Goal: Information Seeking & Learning: Check status

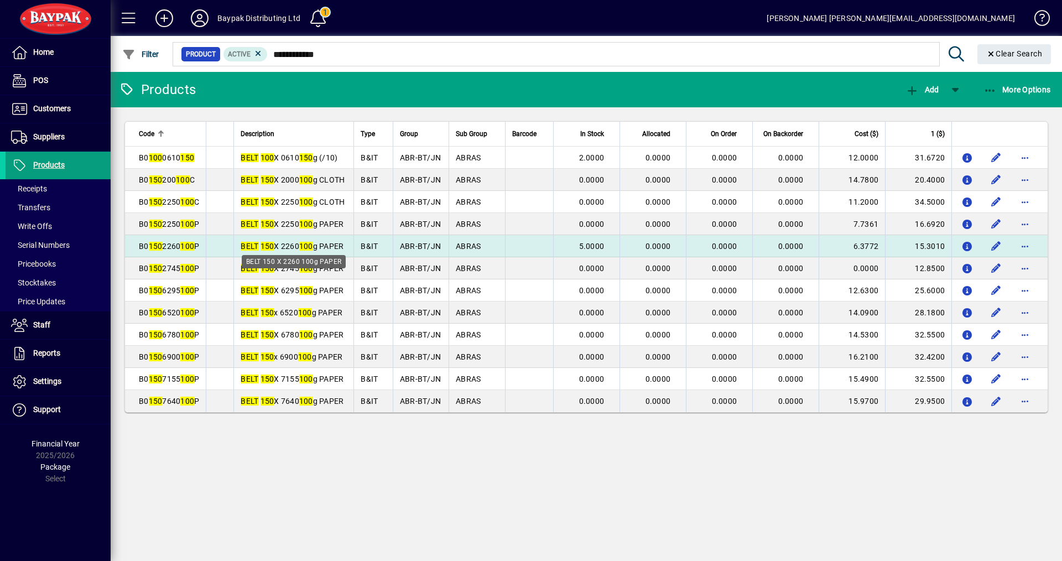
click at [261, 246] on em "150" at bounding box center [268, 246] width 14 height 9
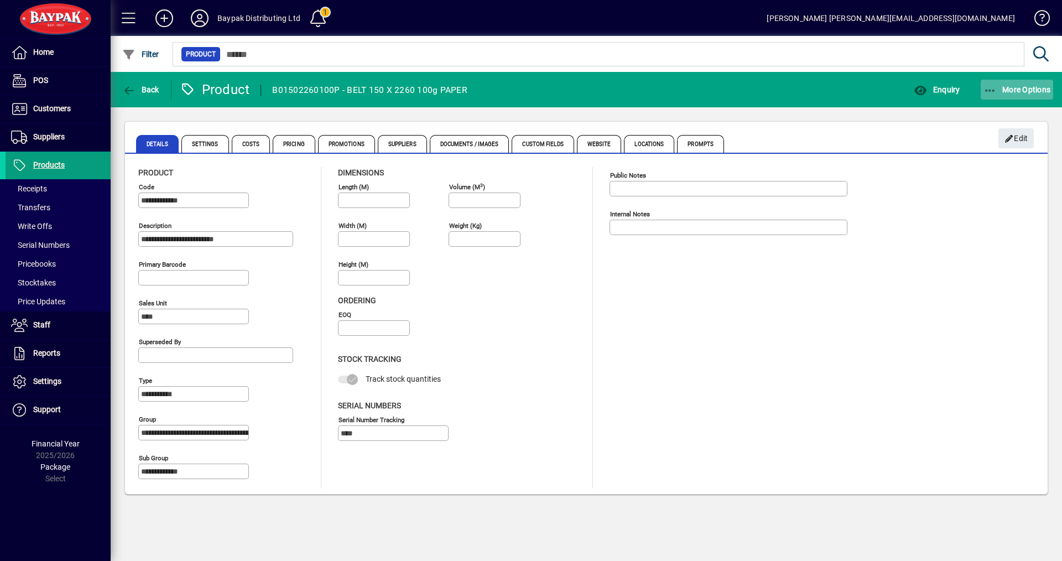
click at [1033, 91] on span "More Options" at bounding box center [1018, 89] width 68 height 9
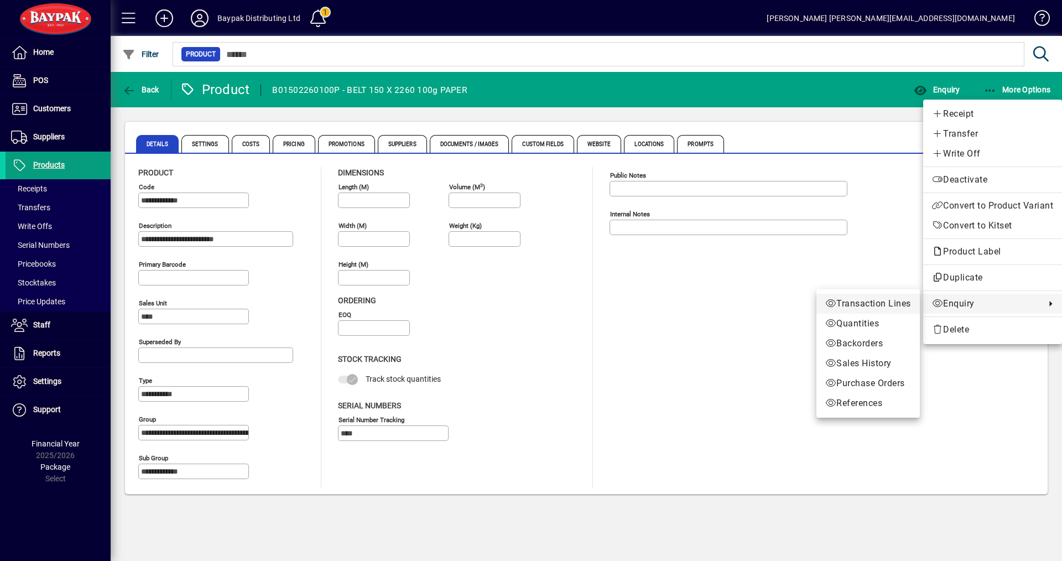
click at [846, 307] on span "Transaction Lines" at bounding box center [869, 303] width 86 height 13
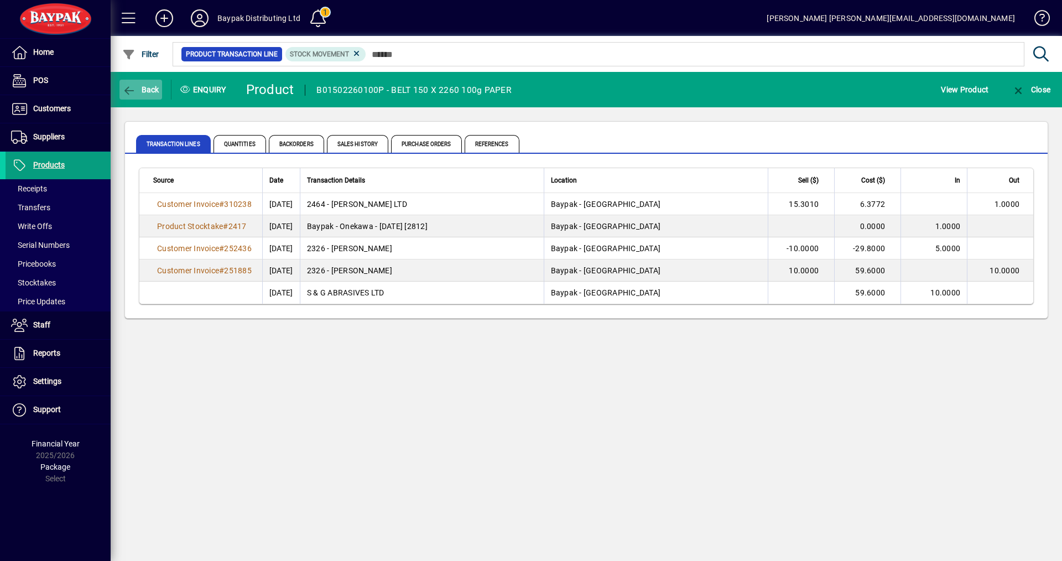
click at [149, 89] on span "Back" at bounding box center [140, 89] width 37 height 9
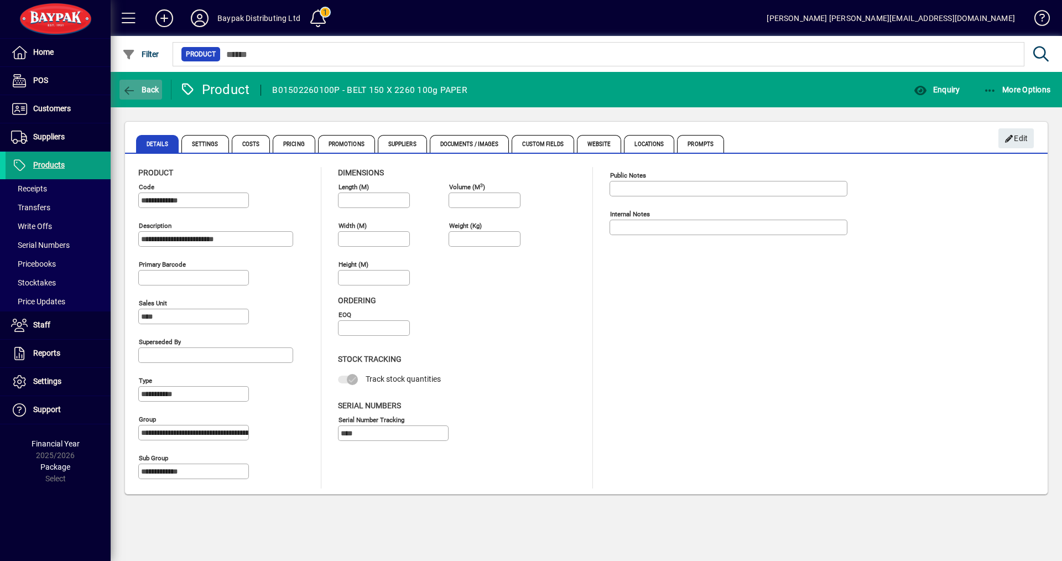
click at [144, 85] on span "Back" at bounding box center [140, 89] width 37 height 9
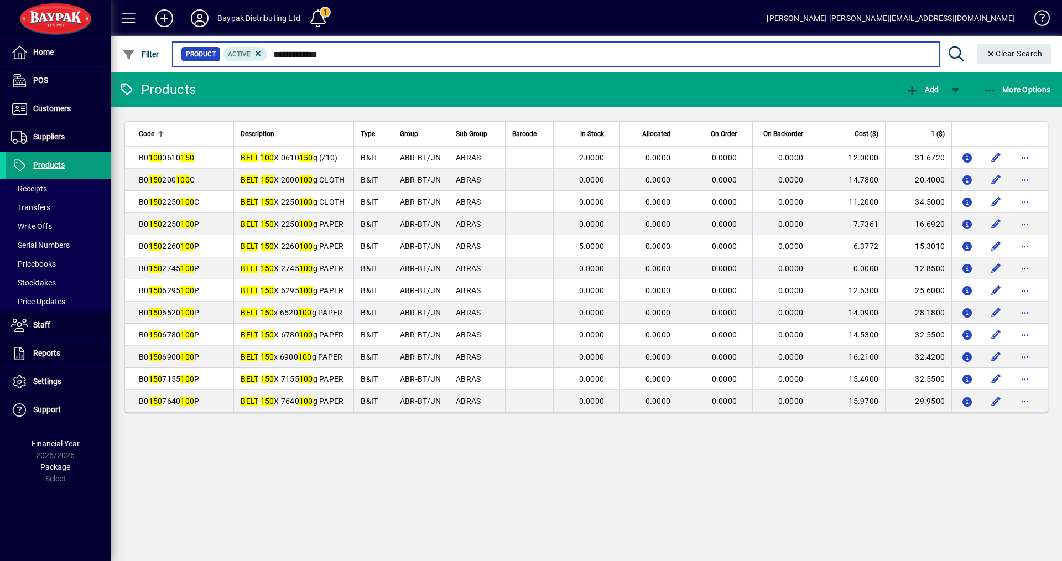
type input "**********"
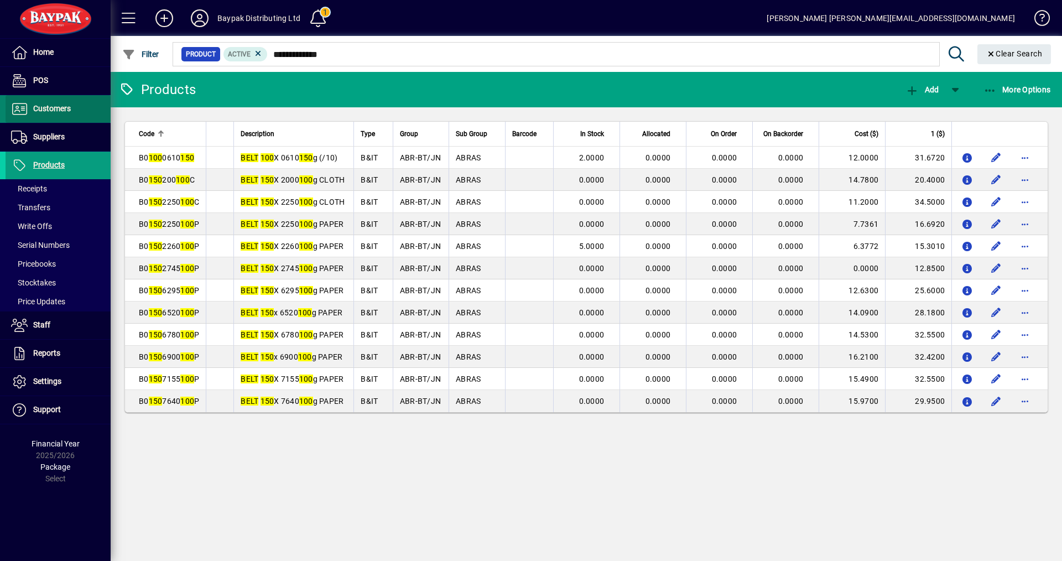
click at [43, 100] on span at bounding box center [58, 109] width 105 height 27
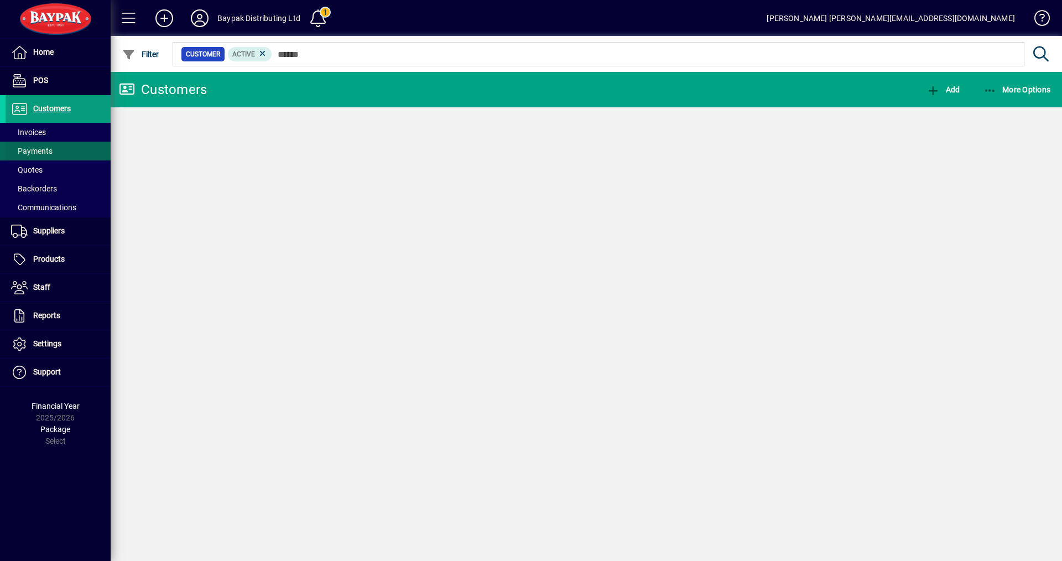
click at [22, 129] on span "Invoices" at bounding box center [28, 132] width 35 height 9
click at [34, 132] on span "Invoices" at bounding box center [28, 132] width 35 height 9
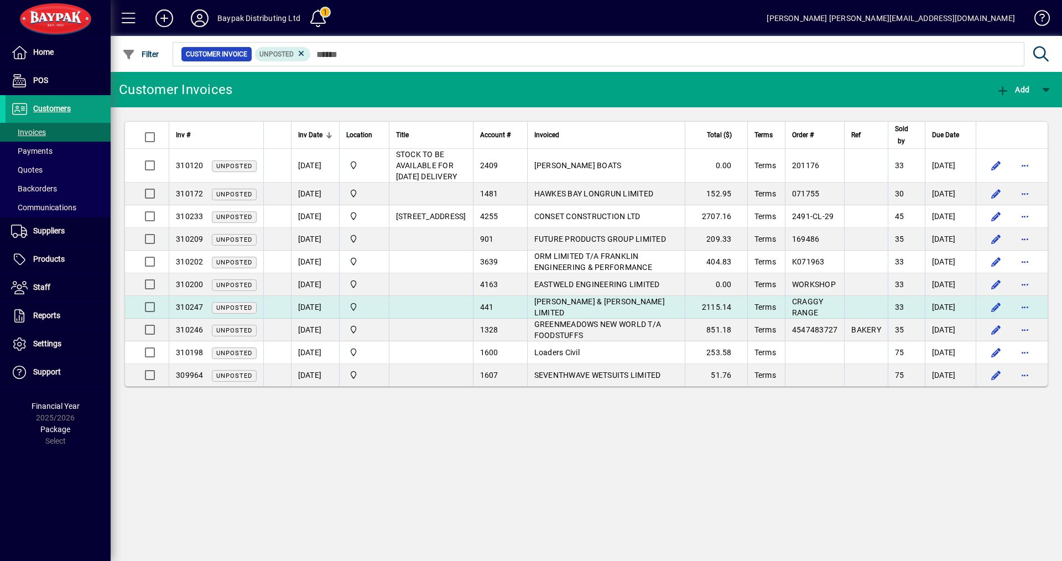
click at [535, 317] on span "[PERSON_NAME] & [PERSON_NAME] LIMITED" at bounding box center [600, 307] width 131 height 20
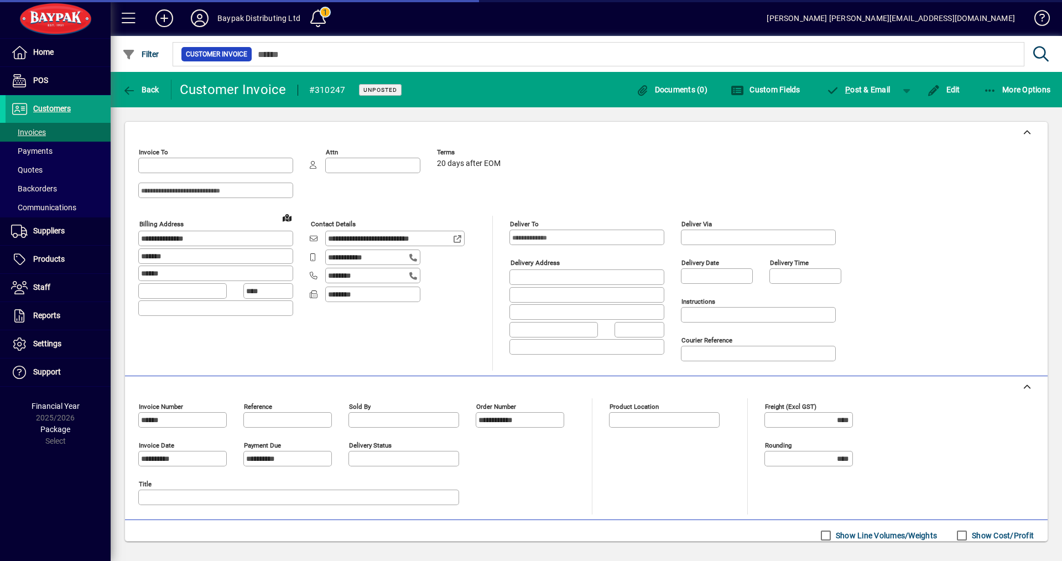
type input "**********"
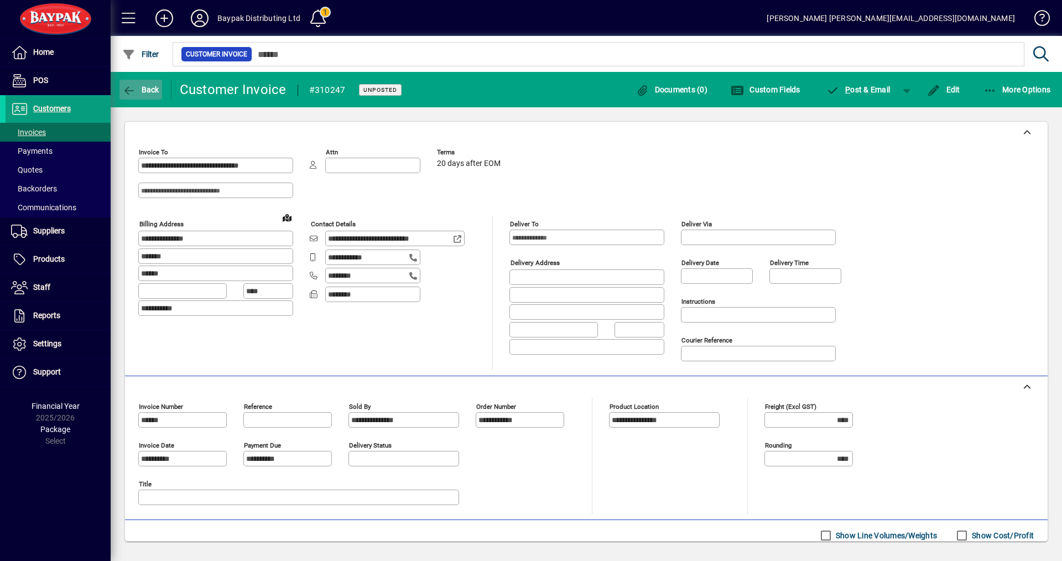
click at [147, 89] on span "Back" at bounding box center [140, 89] width 37 height 9
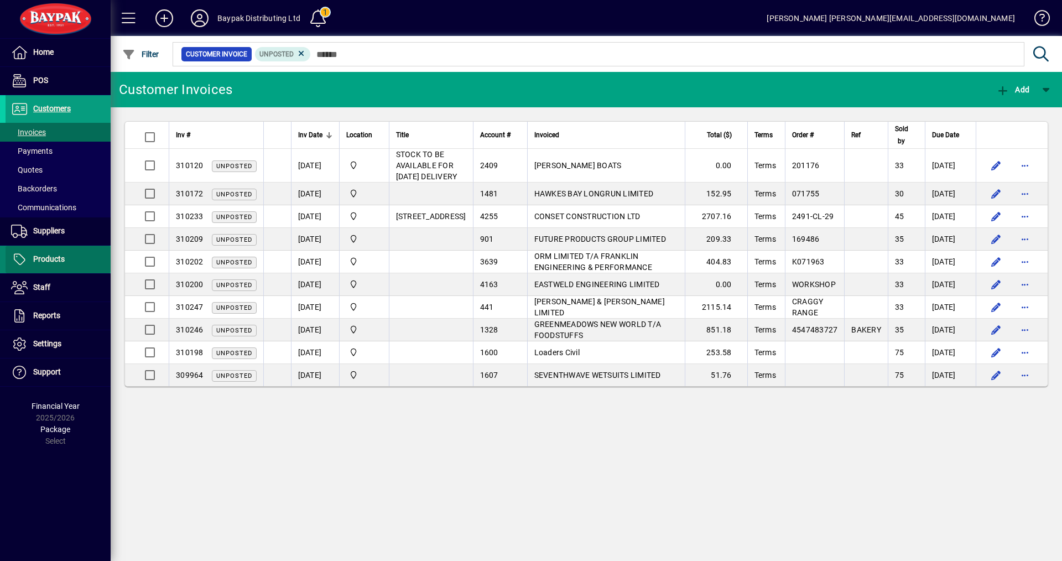
click at [50, 256] on span "Products" at bounding box center [49, 259] width 32 height 9
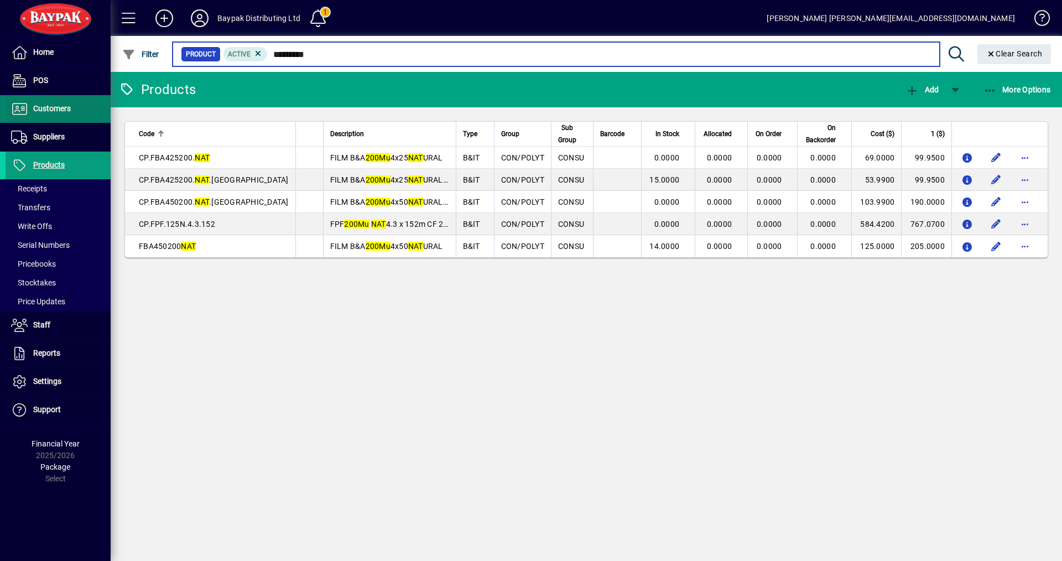
type input "*********"
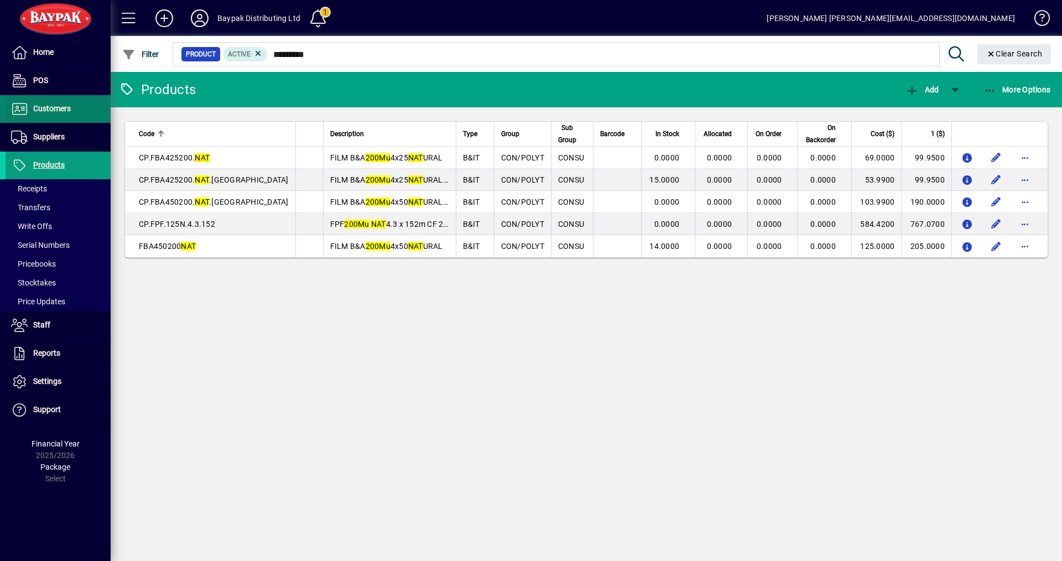
click at [65, 108] on span "Customers" at bounding box center [52, 108] width 38 height 9
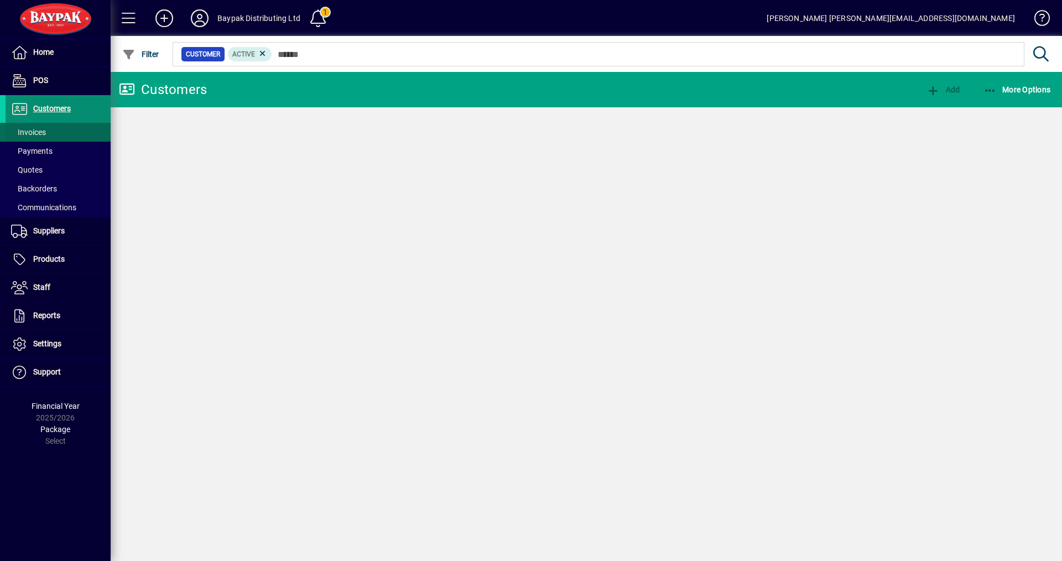
click at [41, 131] on span "Invoices" at bounding box center [28, 132] width 35 height 9
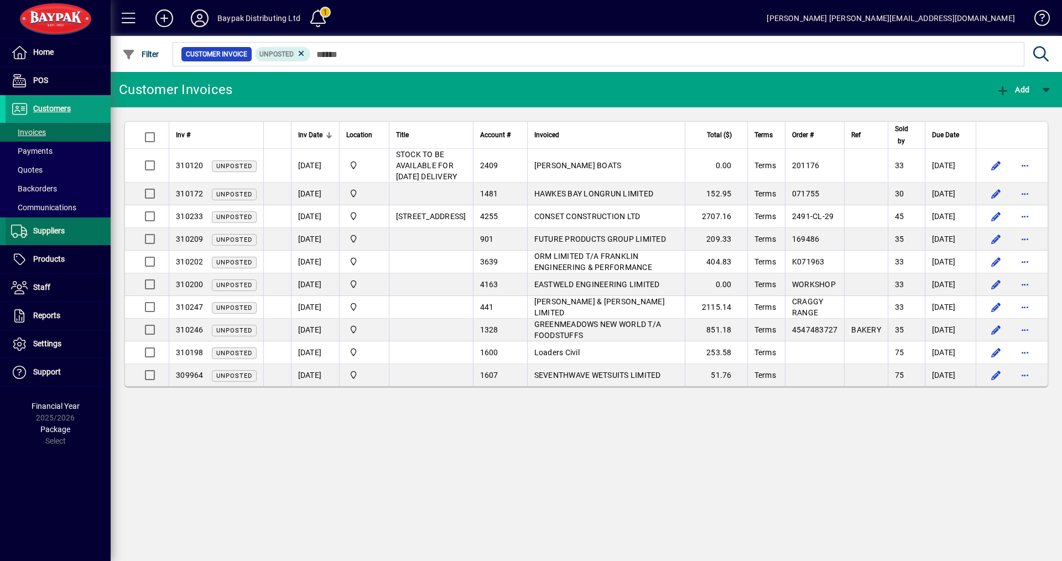
click at [48, 238] on span at bounding box center [58, 231] width 105 height 27
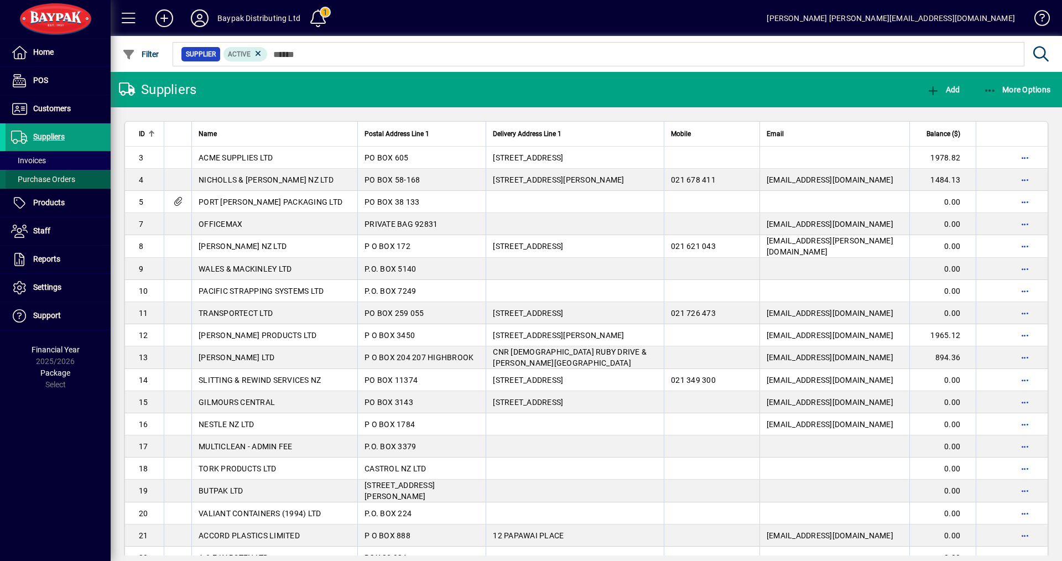
click at [53, 180] on span "Purchase Orders" at bounding box center [43, 179] width 64 height 9
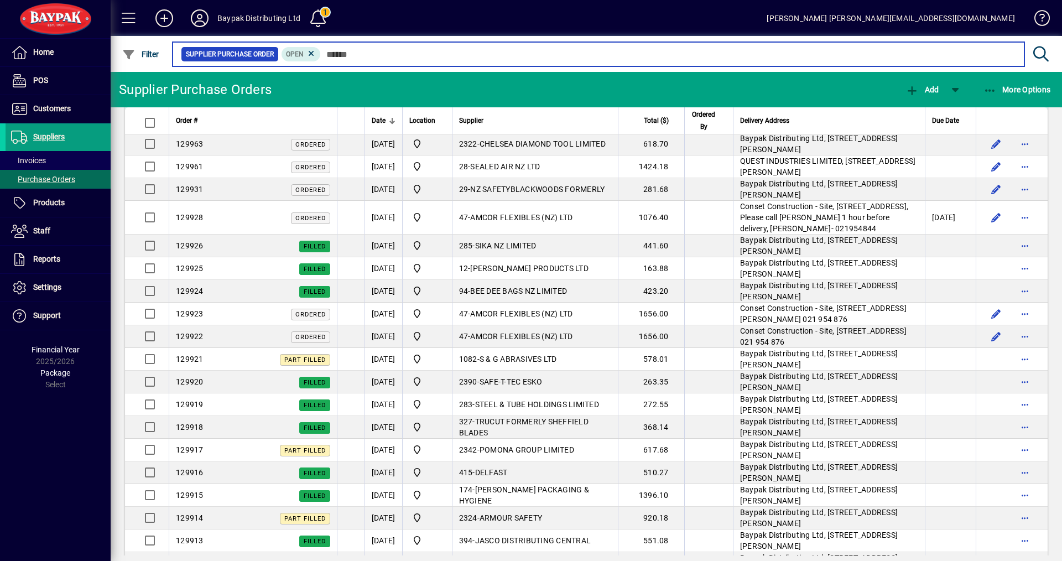
scroll to position [719, 0]
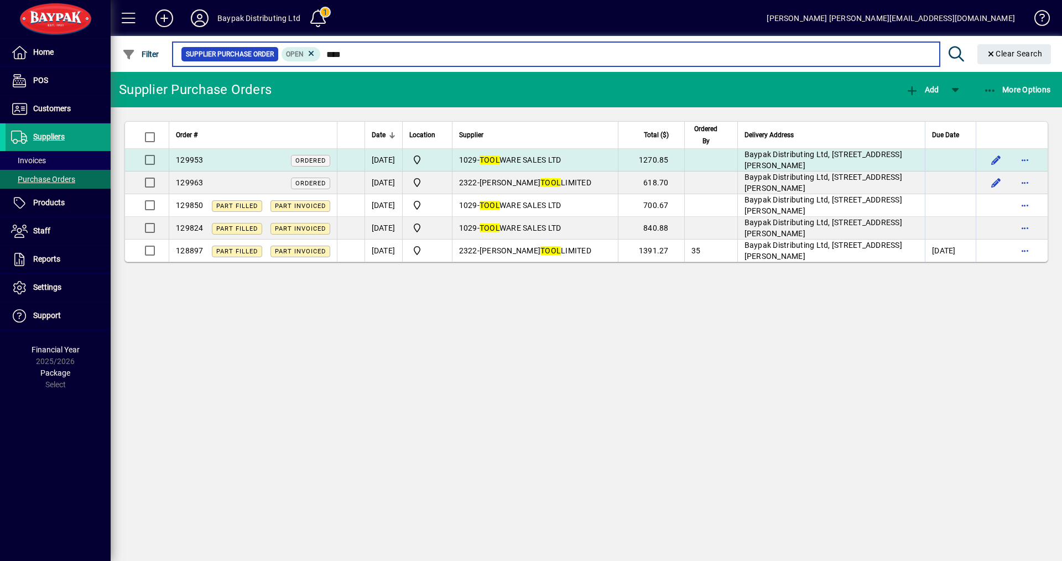
type input "****"
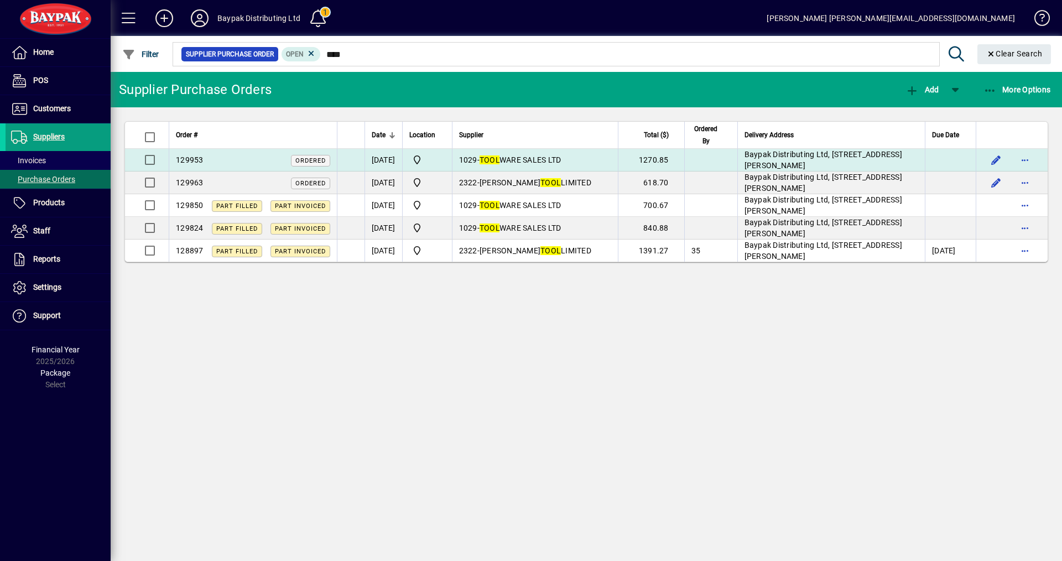
click at [500, 161] on em "TOOL" at bounding box center [490, 159] width 20 height 9
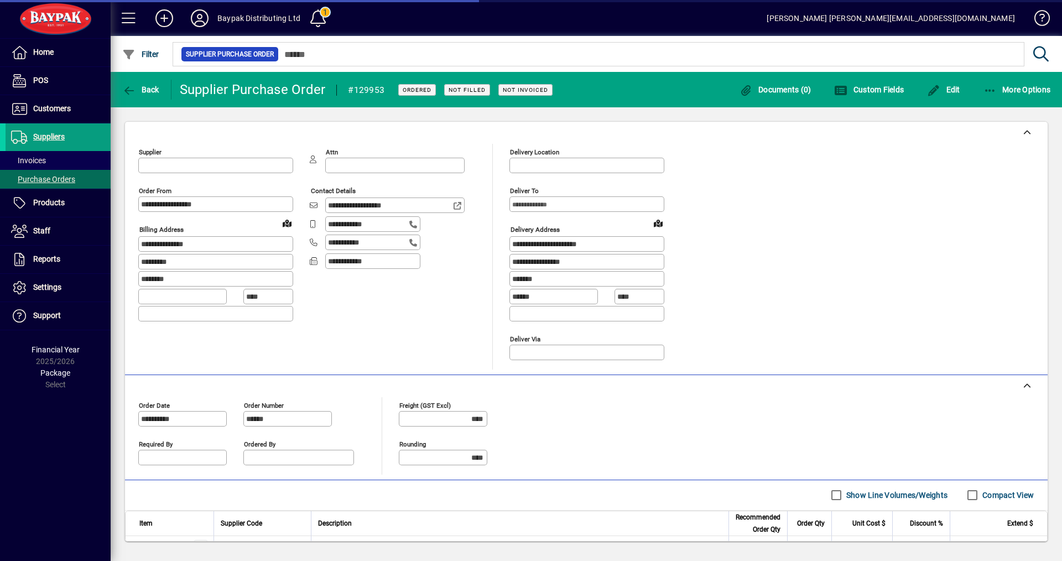
type input "**********"
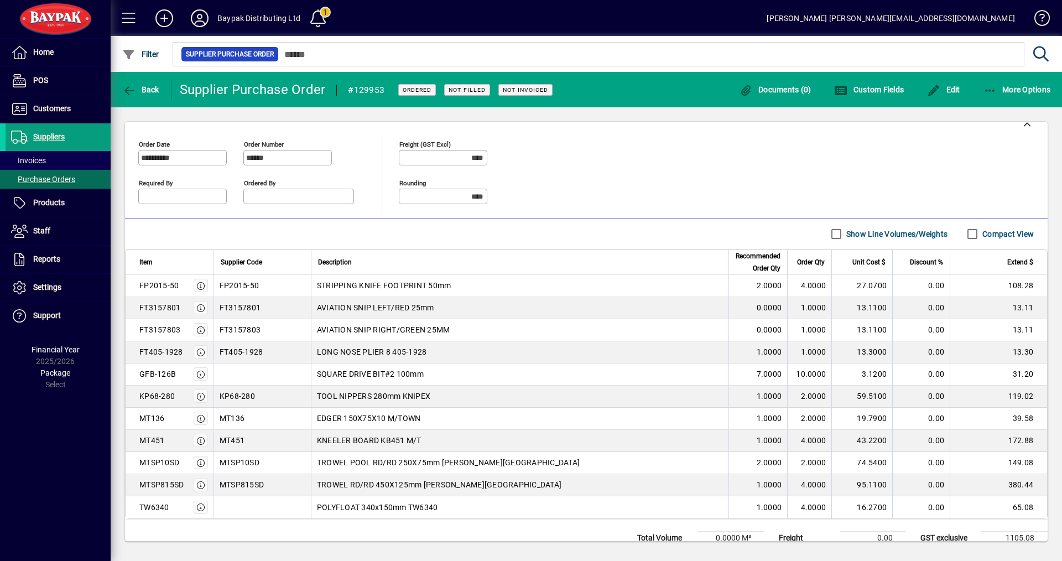
scroll to position [302, 0]
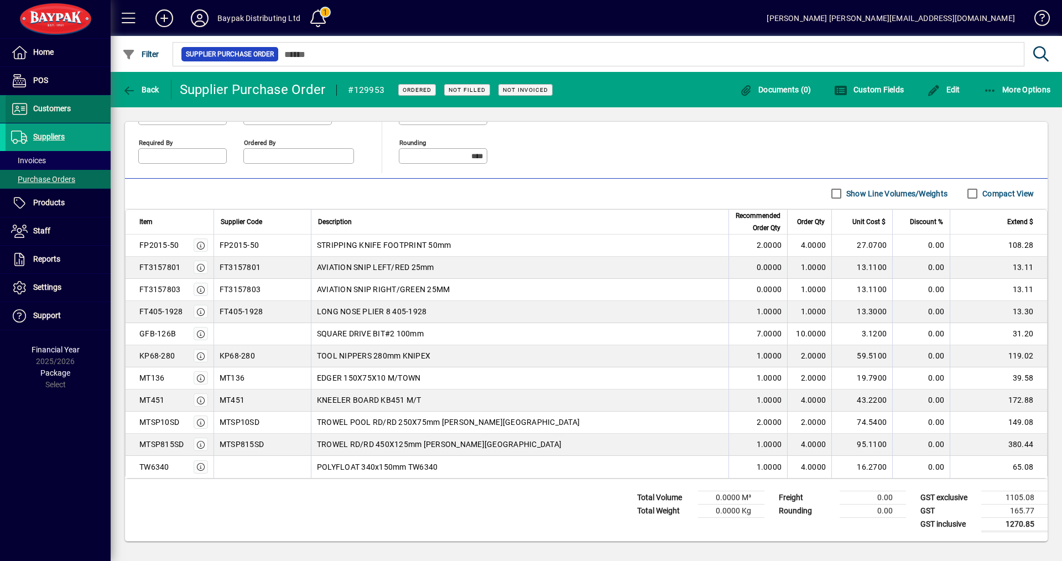
click at [36, 106] on span "Customers" at bounding box center [52, 108] width 38 height 9
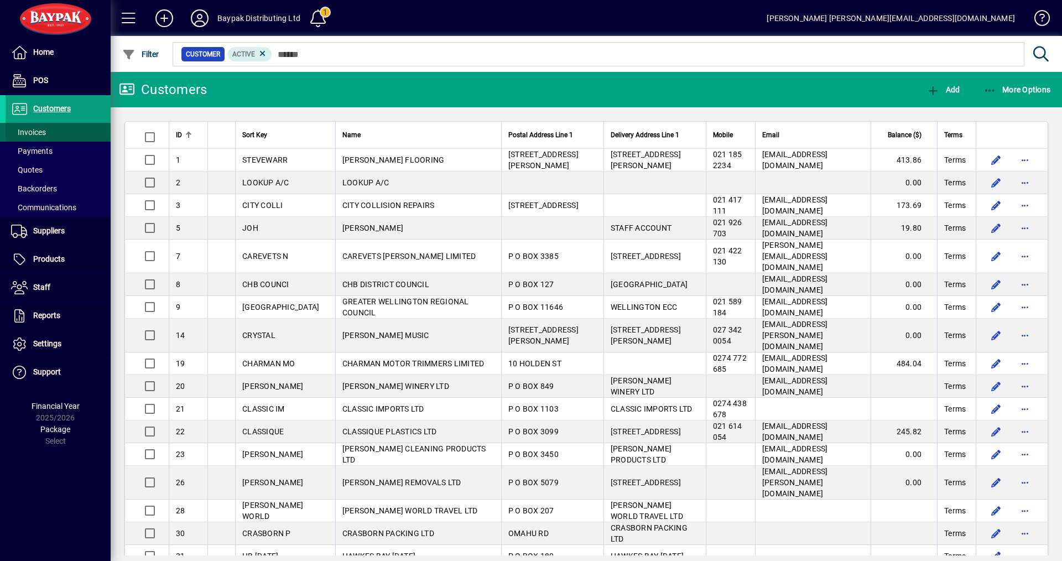
click at [34, 133] on span "Invoices" at bounding box center [28, 132] width 35 height 9
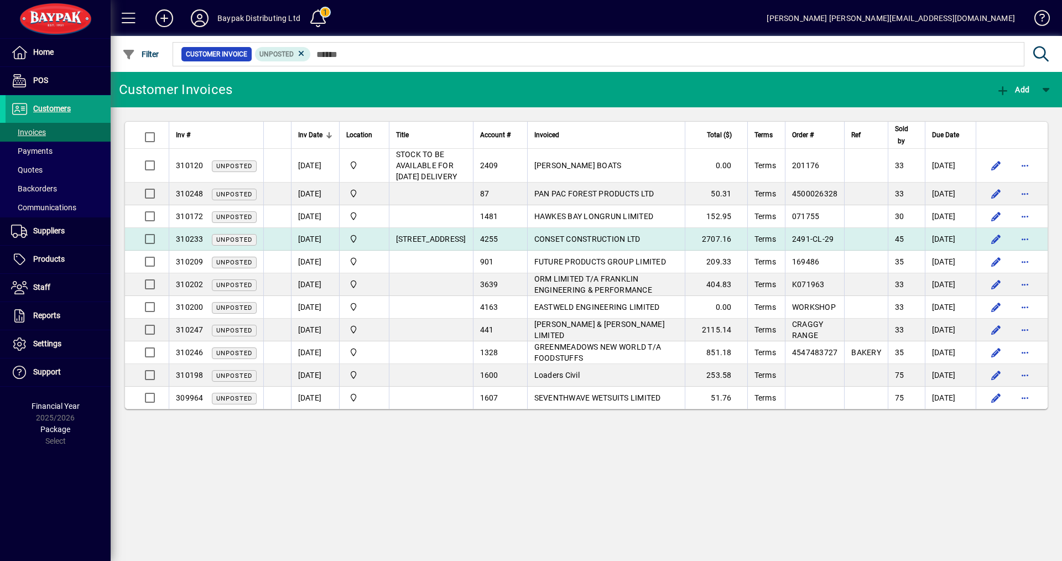
click at [538, 243] on span "CONSET CONSTRUCTION LTD" at bounding box center [588, 239] width 106 height 9
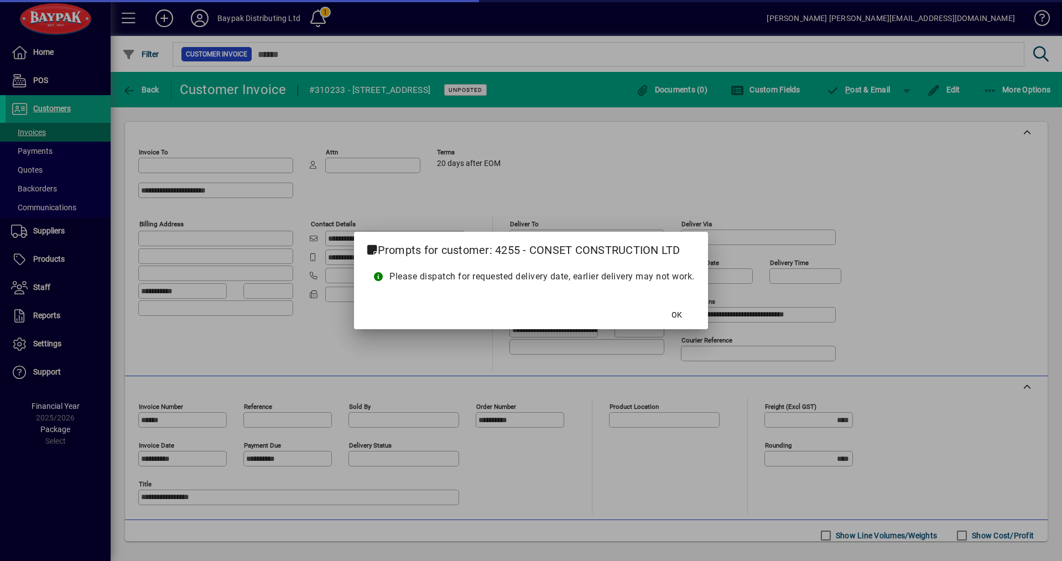
type input "**********"
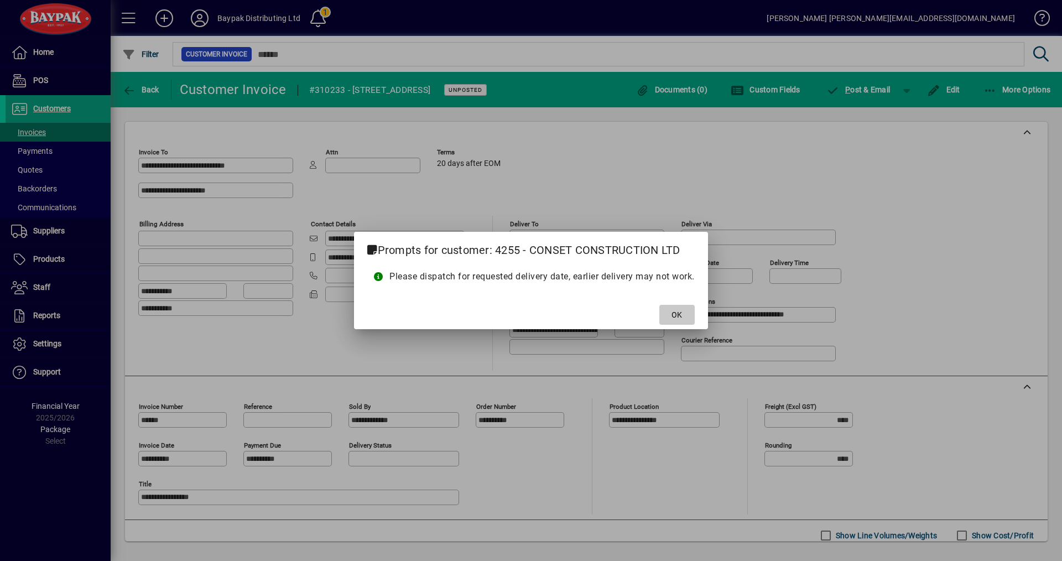
click at [675, 315] on span "OK" at bounding box center [677, 315] width 11 height 12
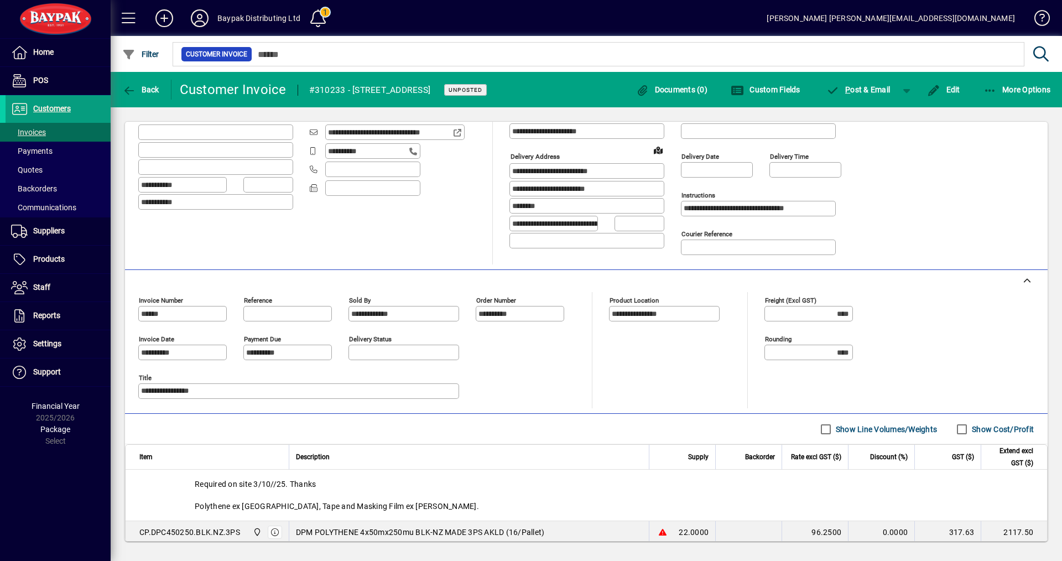
scroll to position [111, 0]
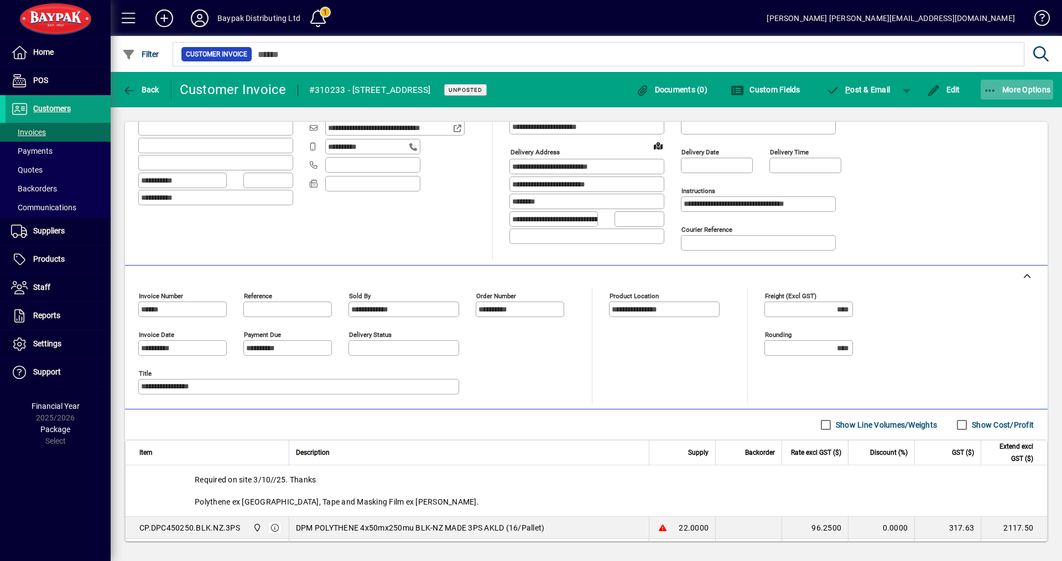
click at [1017, 87] on span "More Options" at bounding box center [1018, 89] width 68 height 9
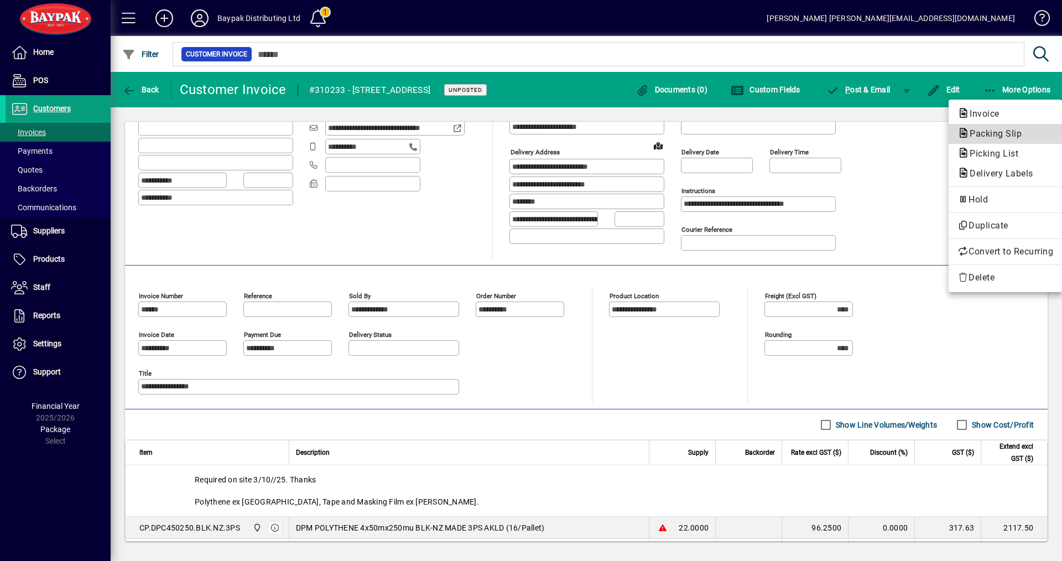
click at [968, 130] on span "Packing Slip" at bounding box center [993, 133] width 70 height 11
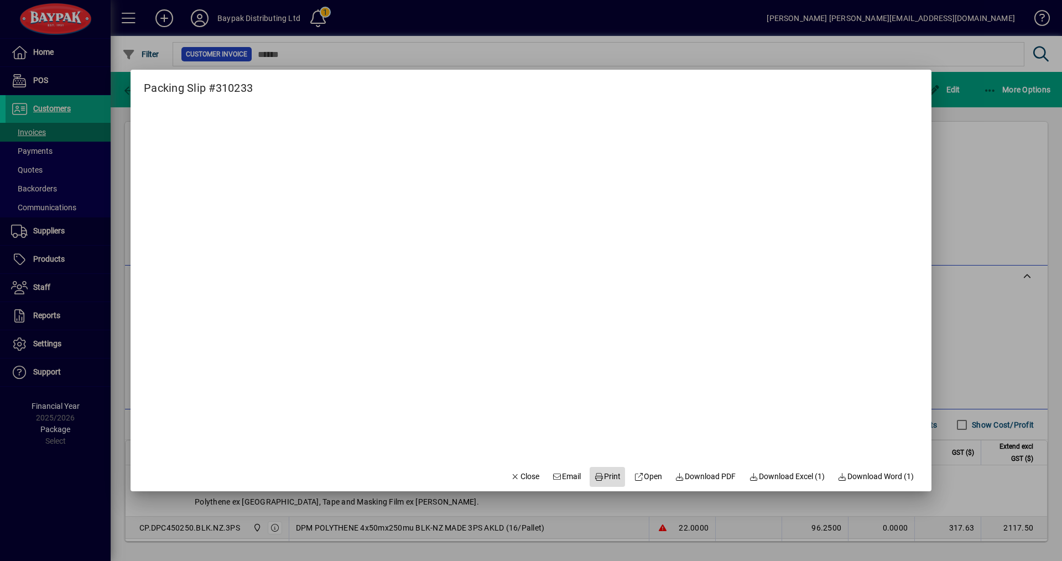
click at [601, 475] on span "Print" at bounding box center [607, 477] width 27 height 12
click at [514, 472] on span "Close" at bounding box center [525, 477] width 29 height 12
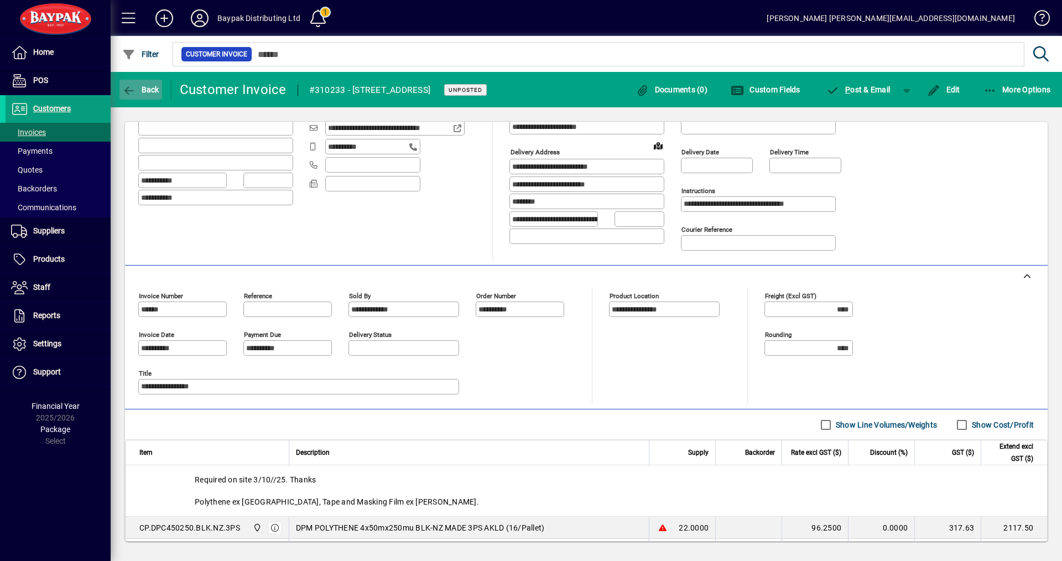
click at [149, 90] on span "Back" at bounding box center [140, 89] width 37 height 9
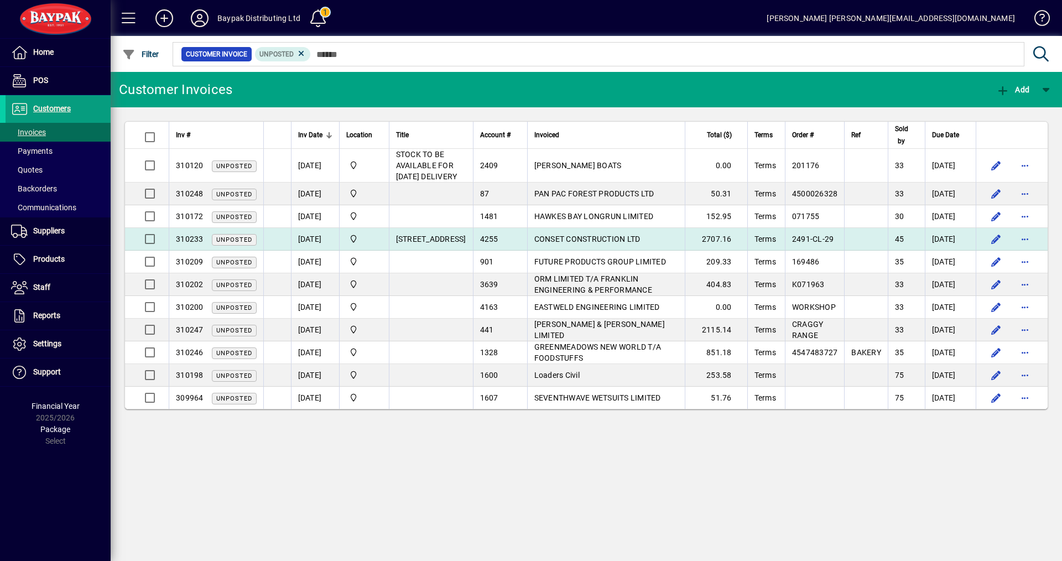
click at [546, 251] on td "CONSET CONSTRUCTION LTD" at bounding box center [606, 239] width 158 height 23
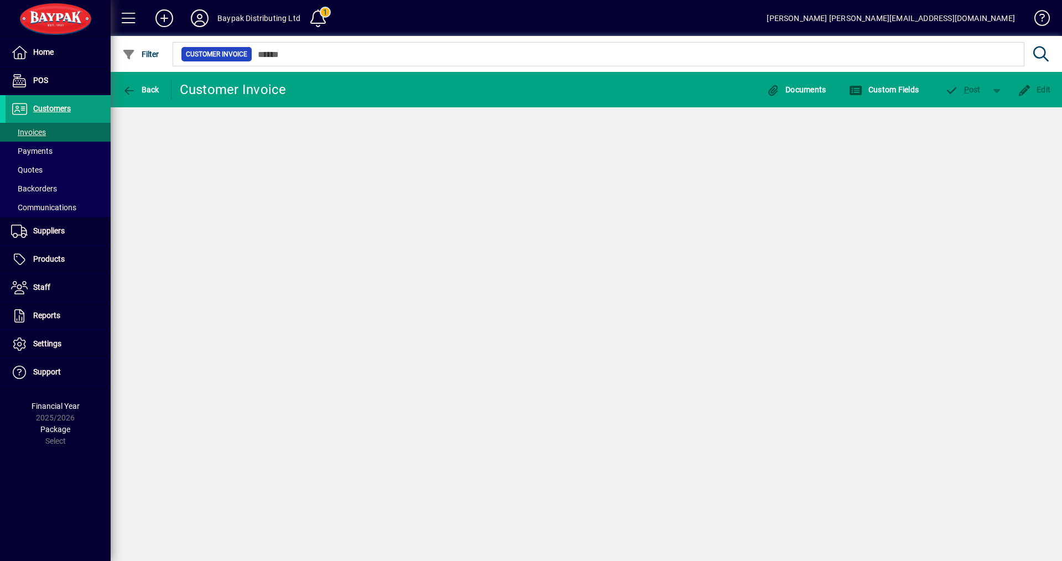
click at [546, 272] on div "Back Customer Invoice Documents Custom Fields P ost Edit" at bounding box center [587, 316] width 952 height 489
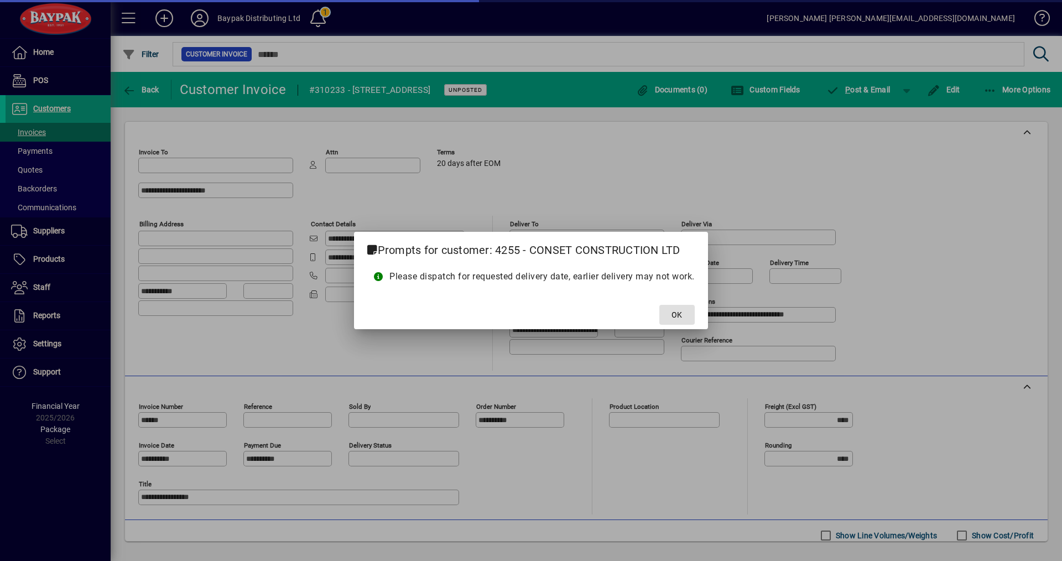
type input "**********"
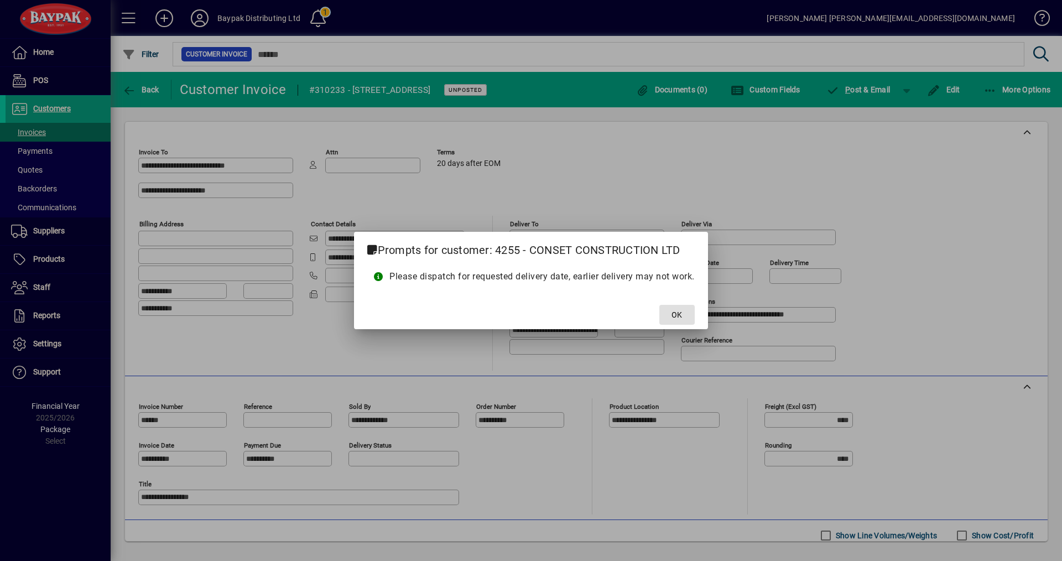
click at [687, 314] on span at bounding box center [677, 315] width 35 height 27
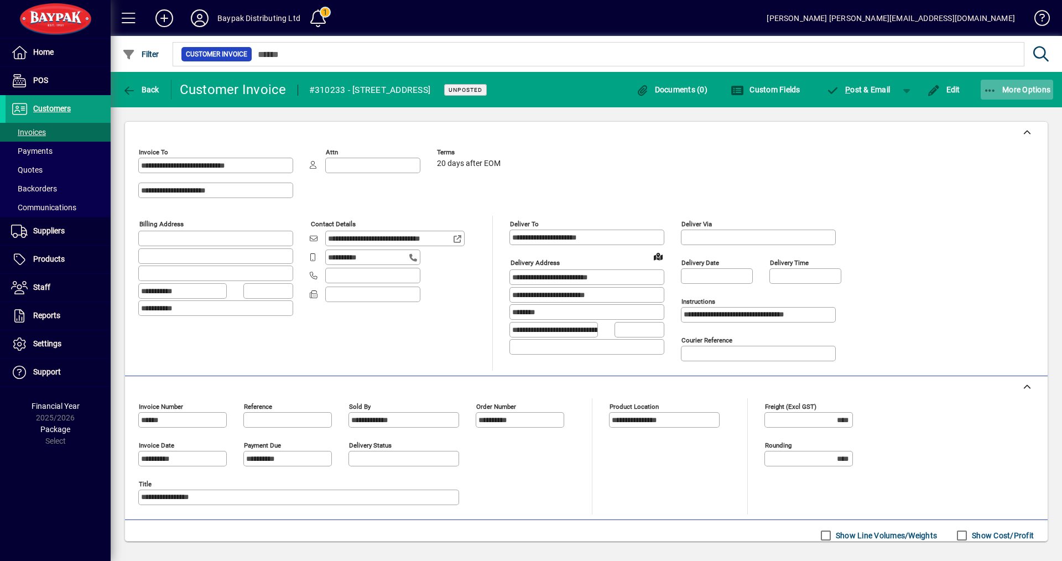
click at [1044, 82] on span "button" at bounding box center [1017, 89] width 73 height 27
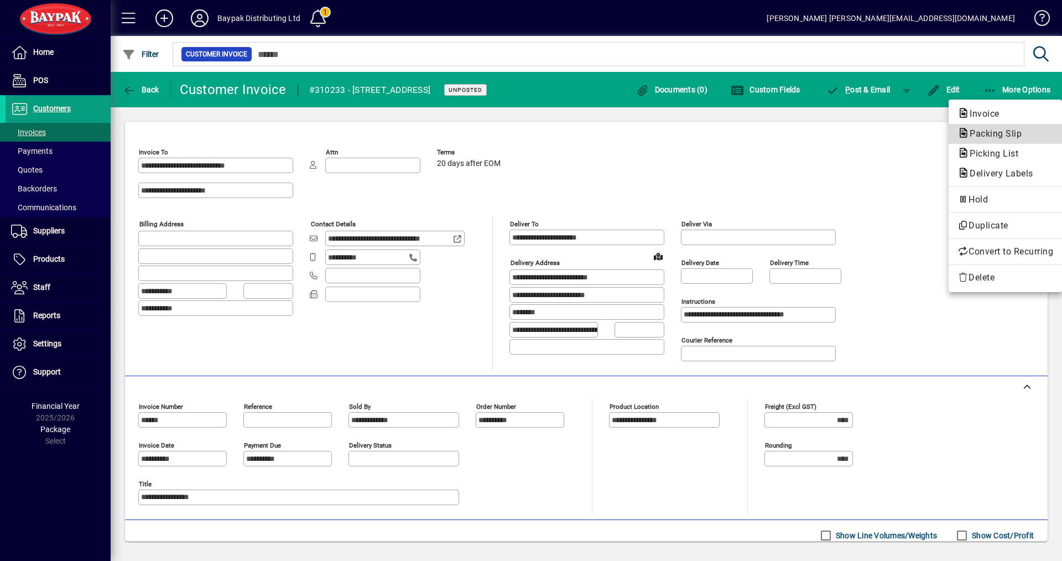
click at [984, 133] on span "Packing Slip" at bounding box center [993, 133] width 70 height 11
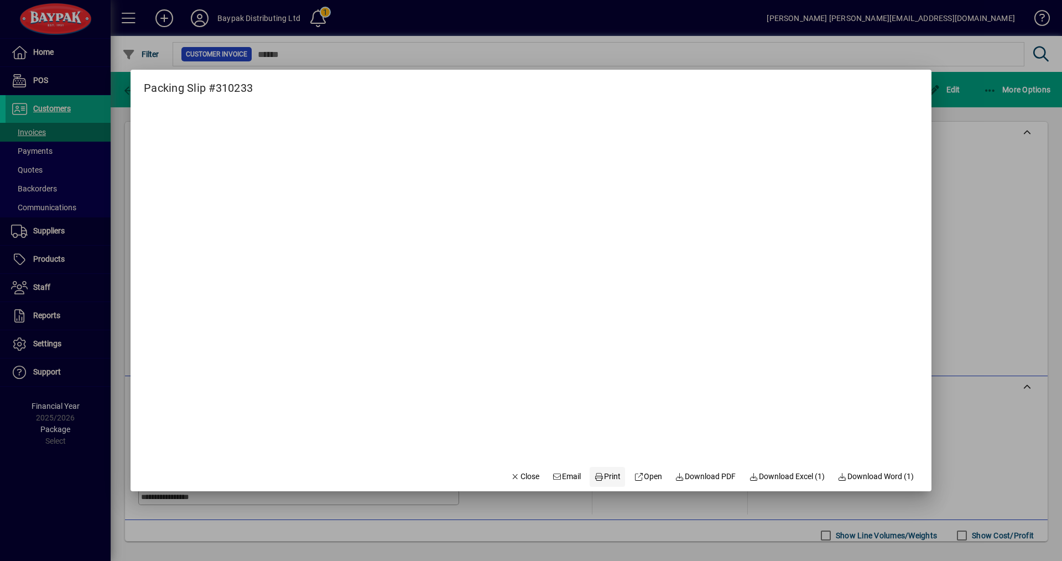
click at [594, 479] on icon at bounding box center [599, 477] width 10 height 8
click at [511, 481] on span "Close" at bounding box center [525, 477] width 29 height 12
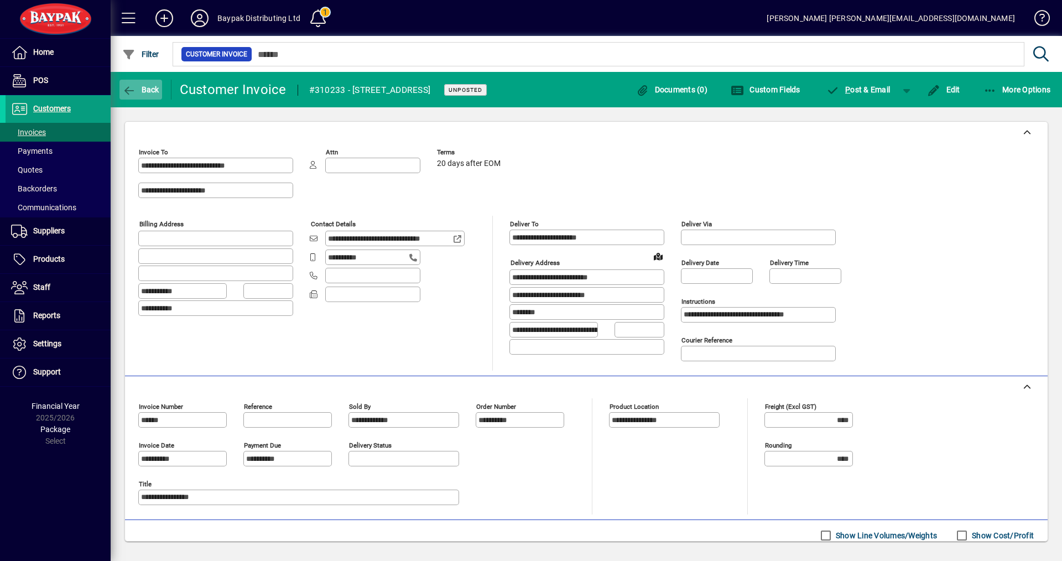
click at [144, 91] on span "Back" at bounding box center [140, 89] width 37 height 9
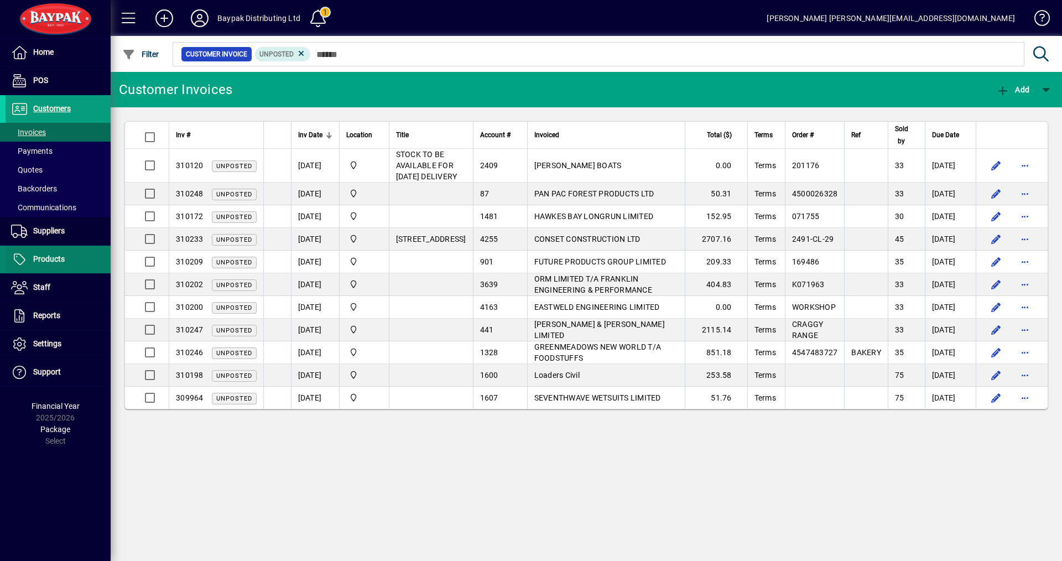
click at [55, 254] on span "Products" at bounding box center [35, 259] width 59 height 13
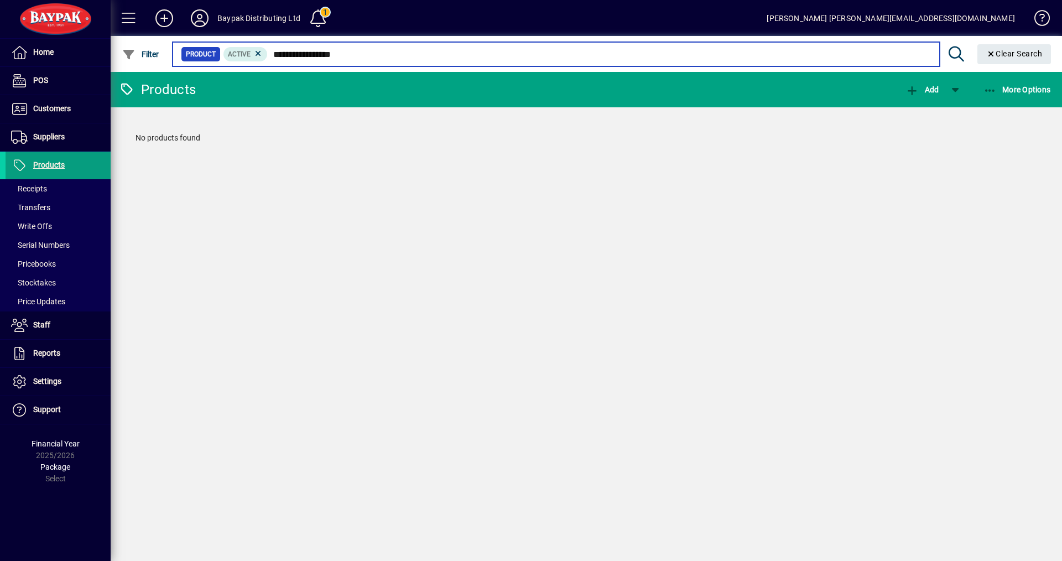
drag, startPoint x: 293, startPoint y: 51, endPoint x: 326, endPoint y: 56, distance: 34.1
click at [326, 56] on input "**********" at bounding box center [599, 53] width 663 height 15
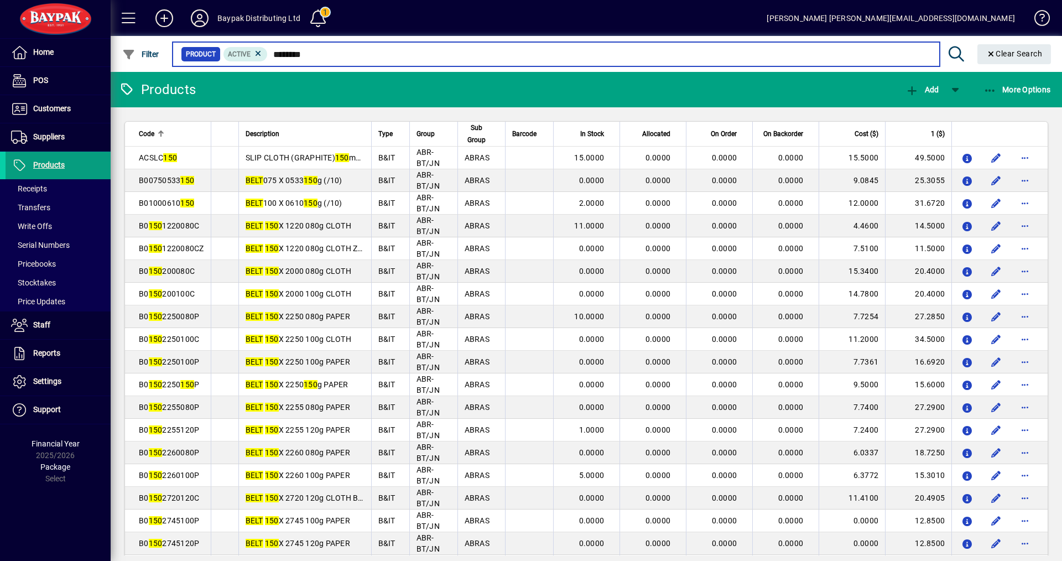
type input "********"
